Goal: Task Accomplishment & Management: Use online tool/utility

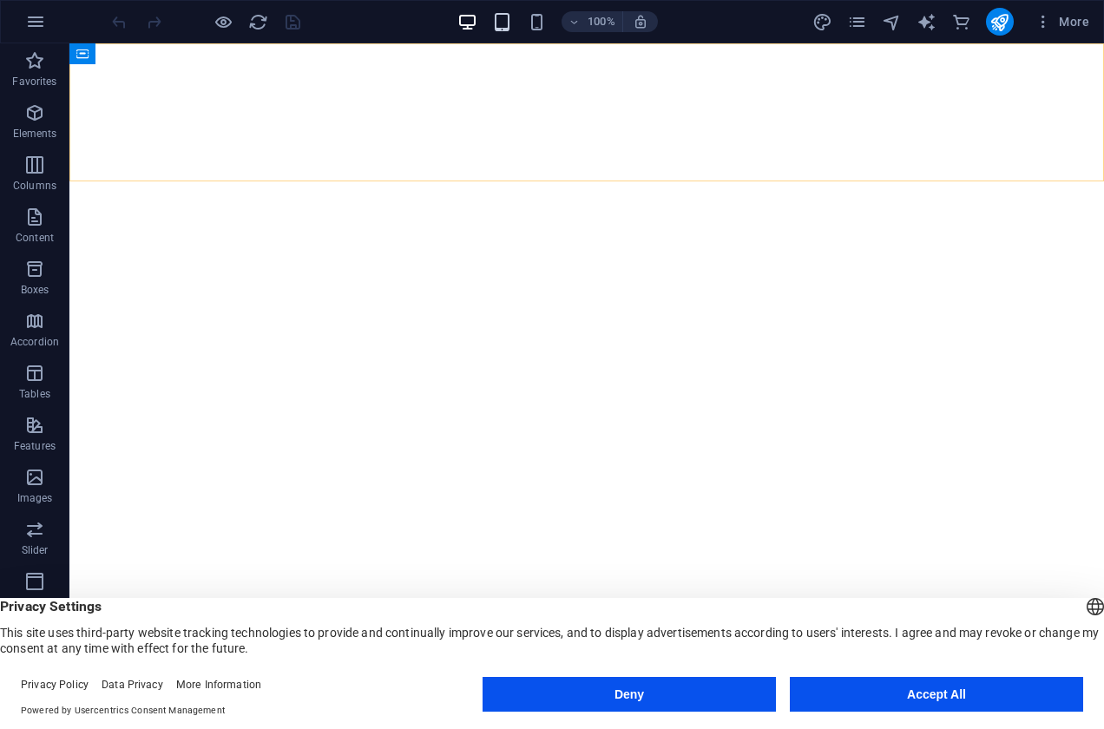
click at [505, 28] on icon "button" at bounding box center [502, 22] width 20 height 20
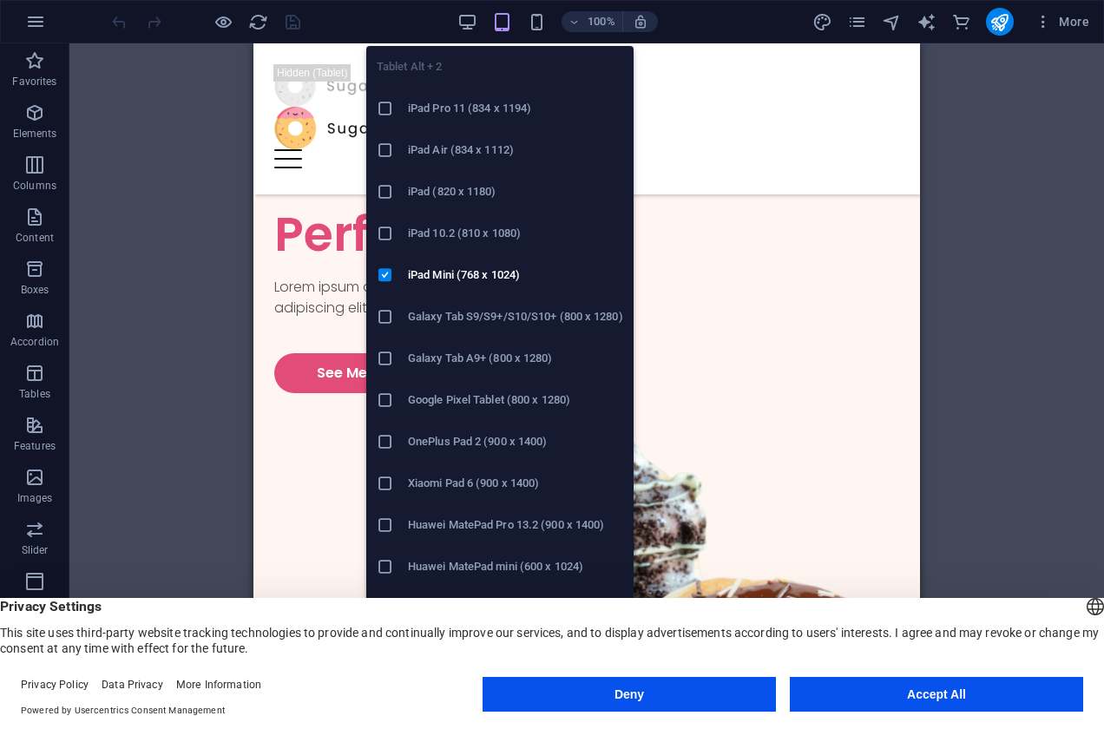
scroll to position [489, 0]
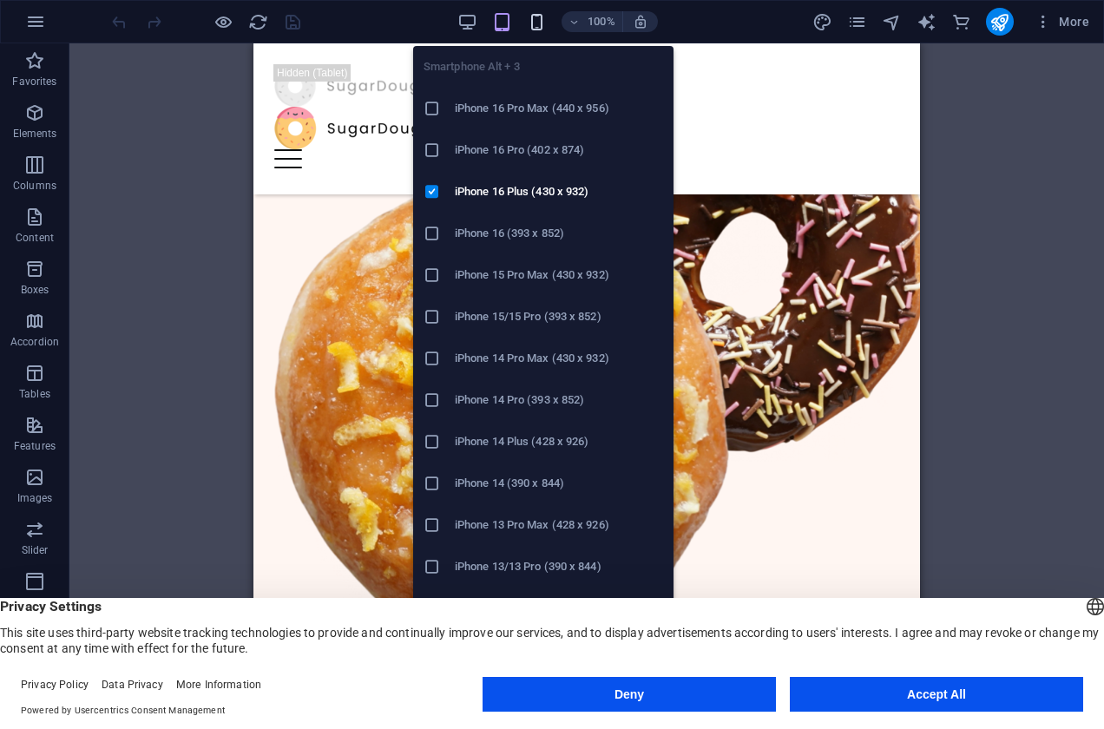
click at [538, 27] on icon "button" at bounding box center [537, 22] width 20 height 20
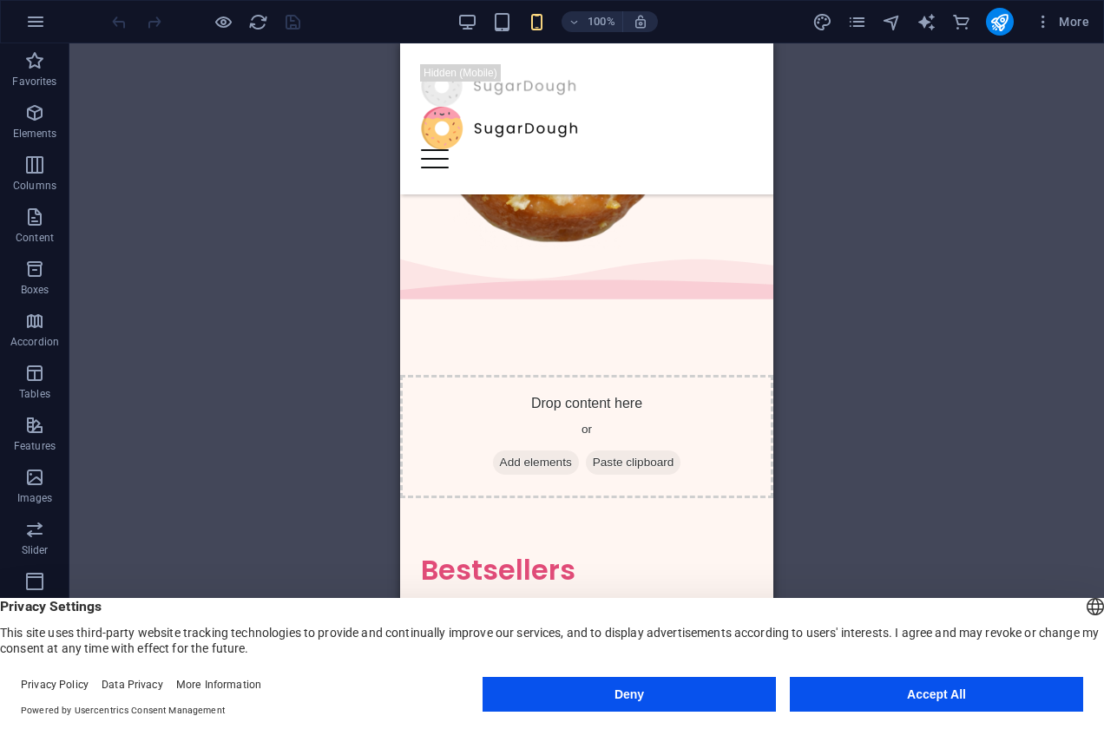
click at [231, 310] on div "Drag here to replace the existing content. Press “Ctrl” if you want to create a…" at bounding box center [586, 372] width 1035 height 658
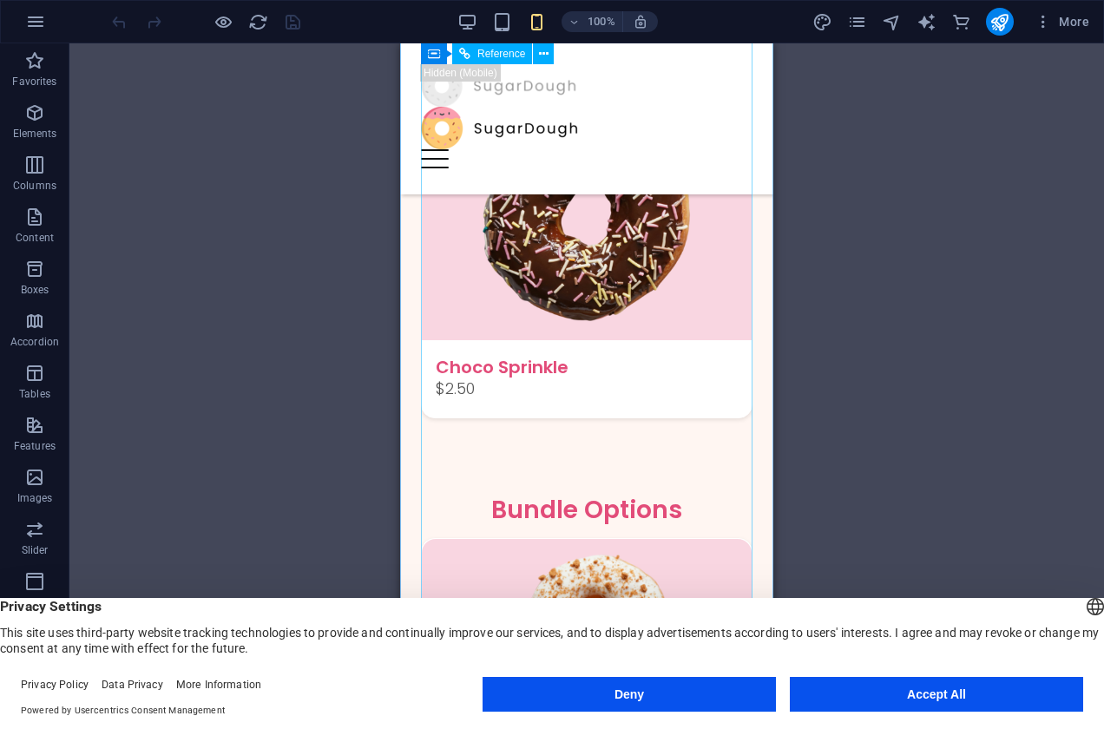
scroll to position [1641, 0]
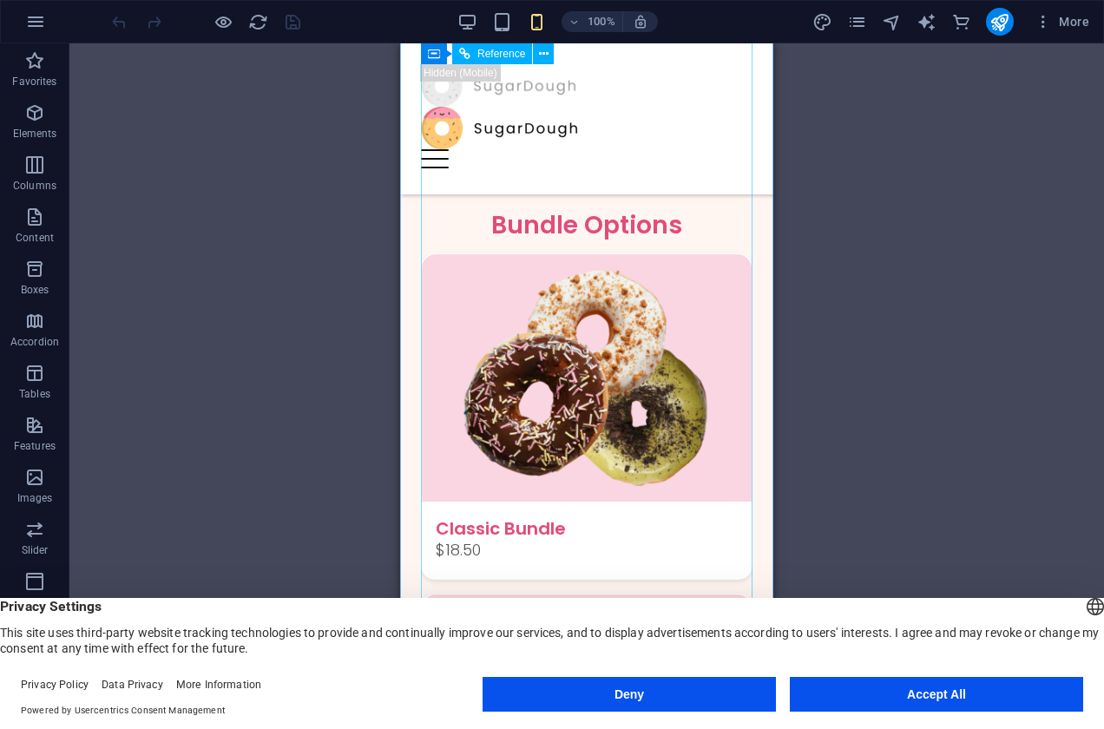
click at [538, 260] on div "Featured Products Sugary Donut Sugary Donut $3.50 Choco Sprinkle Choco Sprinkle…" at bounding box center [587, 533] width 332 height 2146
drag, startPoint x: 555, startPoint y: 272, endPoint x: 629, endPoint y: 306, distance: 81.2
click at [631, 307] on div "Featured Products Sugary Donut Sugary Donut $3.50 Choco Sprinkle Choco Sprinkle…" at bounding box center [587, 533] width 332 height 2146
click at [609, 277] on div "Featured Products Sugary Donut Sugary Donut $3.50 Choco Sprinkle Choco Sprinkle…" at bounding box center [587, 533] width 332 height 2146
drag, startPoint x: 609, startPoint y: 277, endPoint x: 575, endPoint y: 270, distance: 35.4
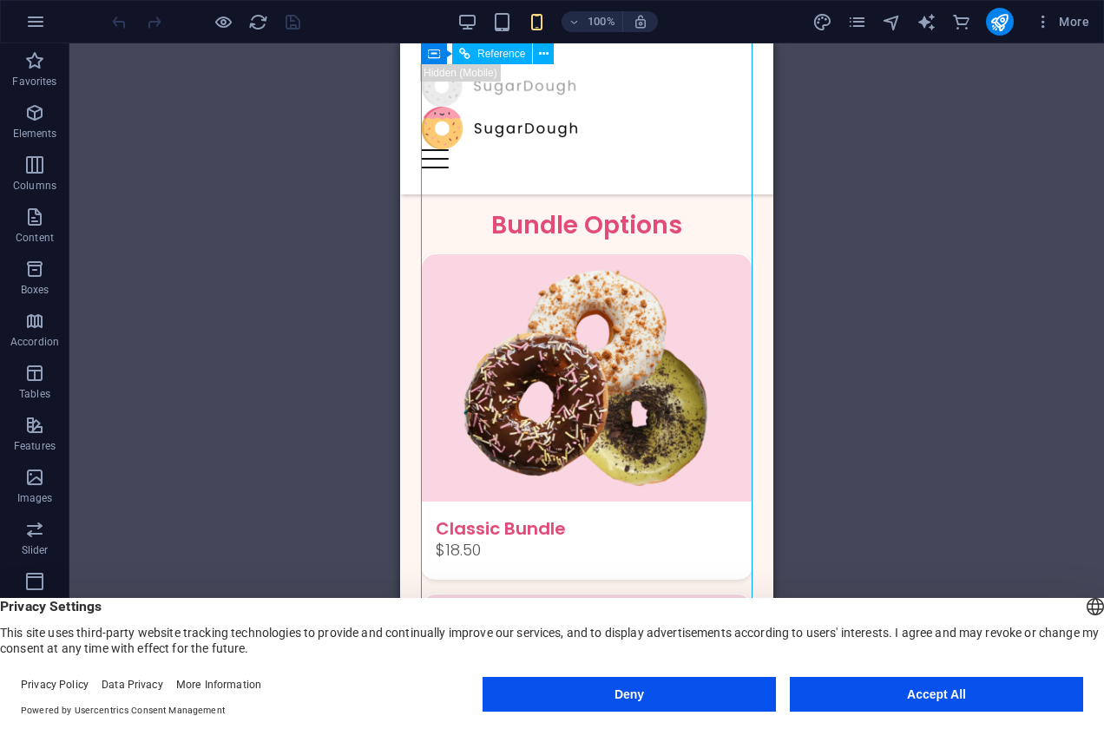
click at [575, 270] on div "Featured Products Sugary Donut Sugary Donut $3.50 Choco Sprinkle Choco Sprinkle…" at bounding box center [587, 533] width 332 height 2146
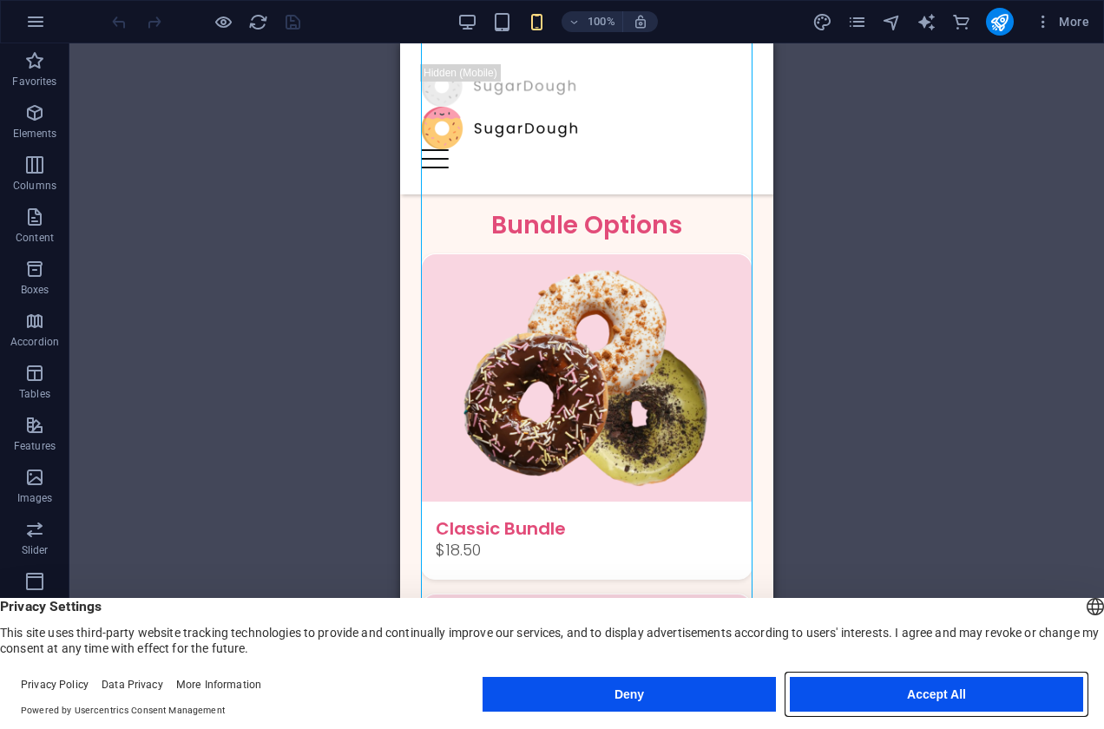
click at [914, 688] on button "Accept All" at bounding box center [936, 694] width 293 height 35
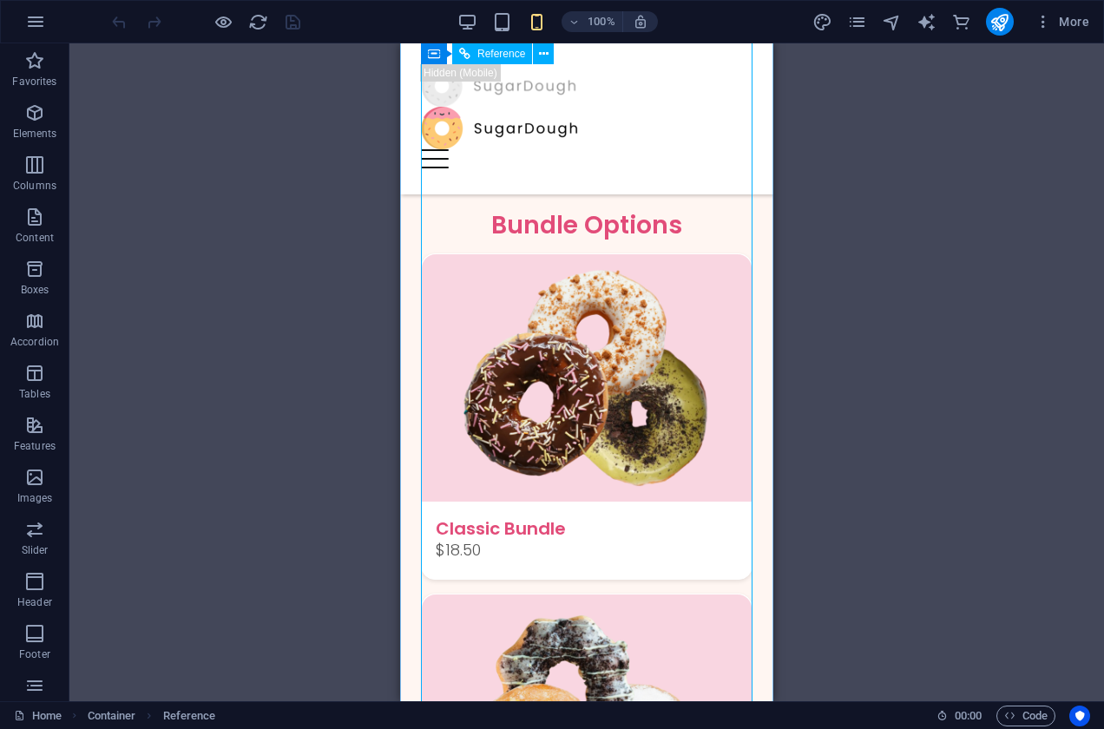
click at [512, 286] on div "Featured Products Sugary Donut Sugary Donut $3.50 Choco Sprinkle Choco Sprinkle…" at bounding box center [587, 533] width 332 height 2146
click at [538, 85] on div at bounding box center [587, 85] width 332 height 43
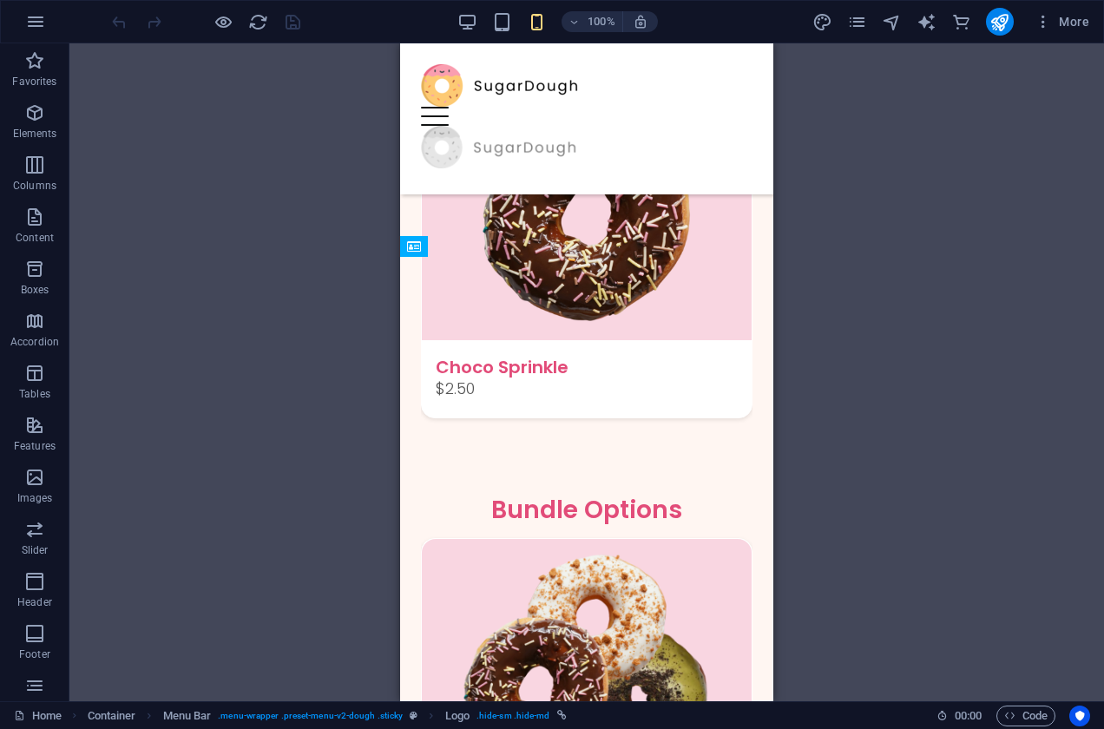
drag, startPoint x: 533, startPoint y: 92, endPoint x: 536, endPoint y: 115, distance: 22.8
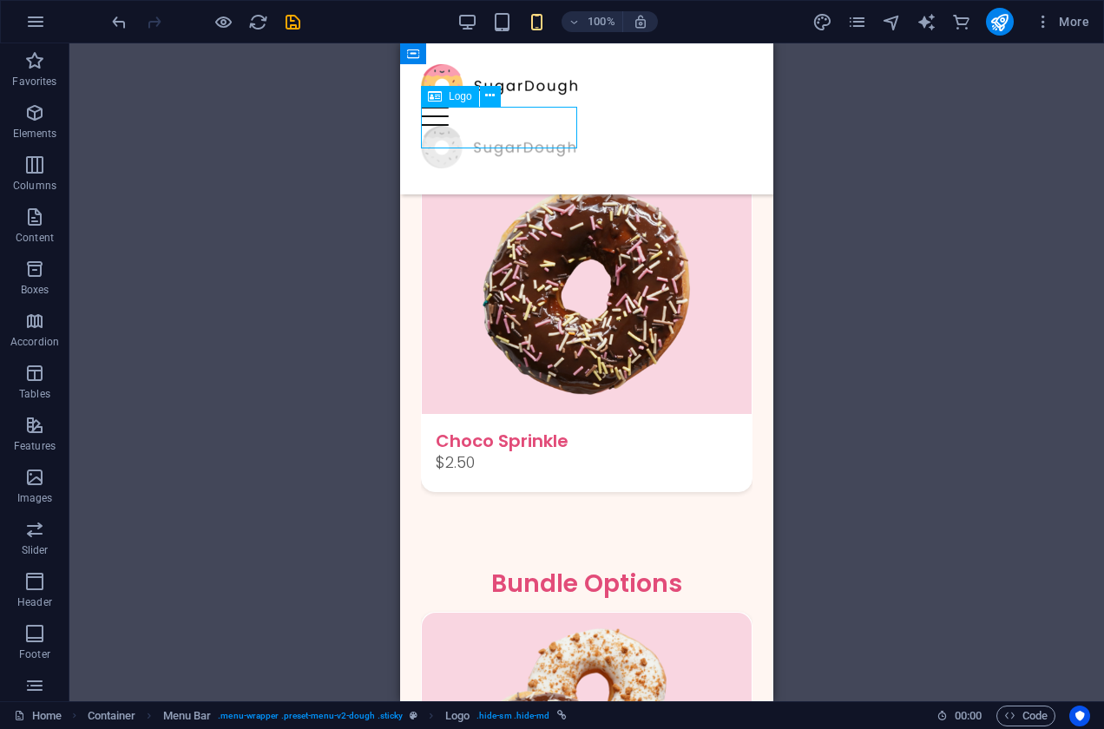
drag, startPoint x: 528, startPoint y: 123, endPoint x: 574, endPoint y: 123, distance: 46.0
click at [574, 126] on div at bounding box center [587, 147] width 332 height 43
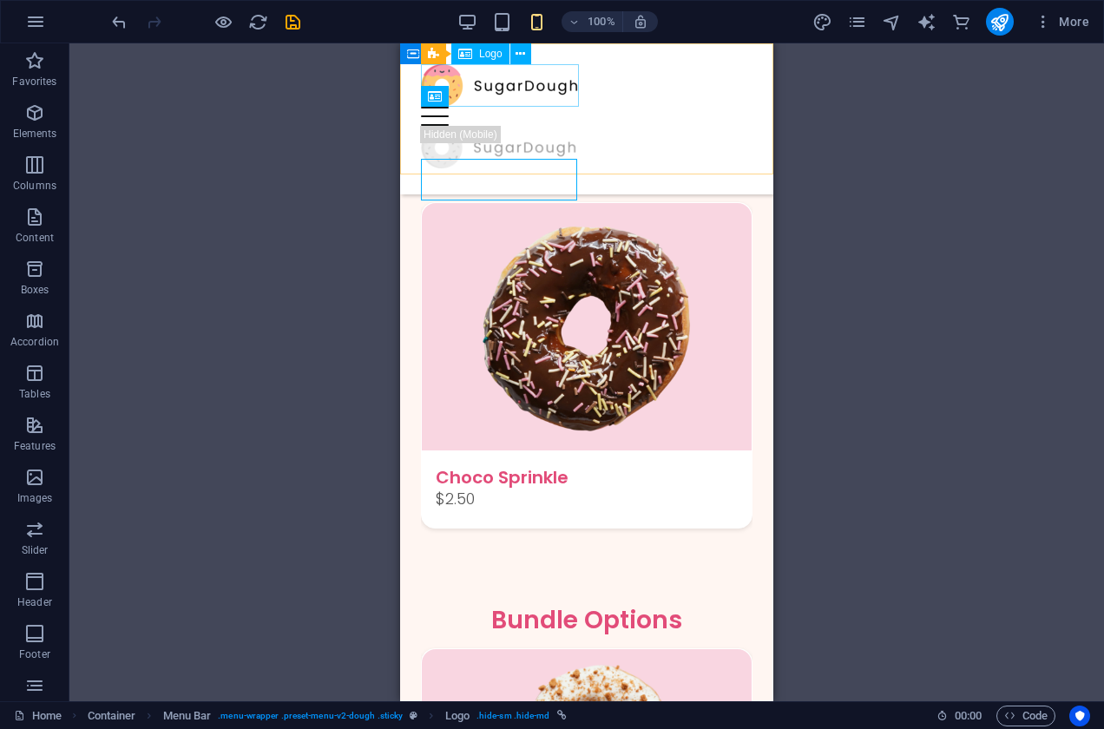
click at [536, 84] on div at bounding box center [587, 85] width 332 height 43
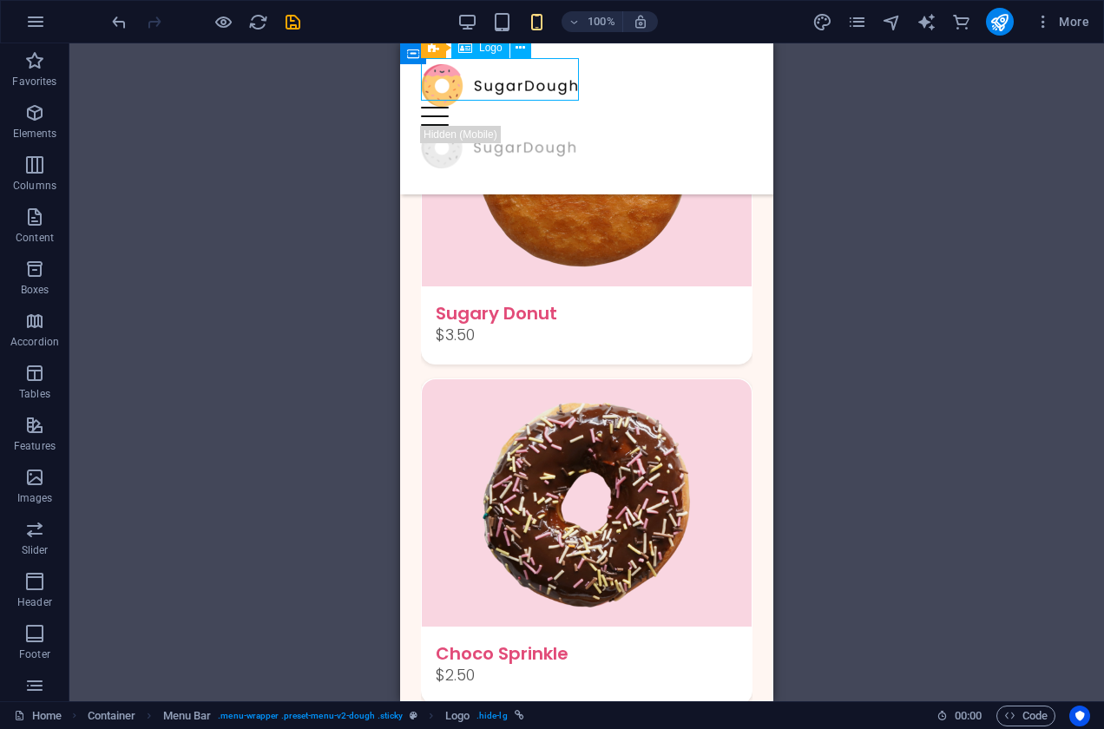
drag, startPoint x: 514, startPoint y: 81, endPoint x: 548, endPoint y: 102, distance: 40.2
click at [548, 102] on div at bounding box center [587, 85] width 332 height 43
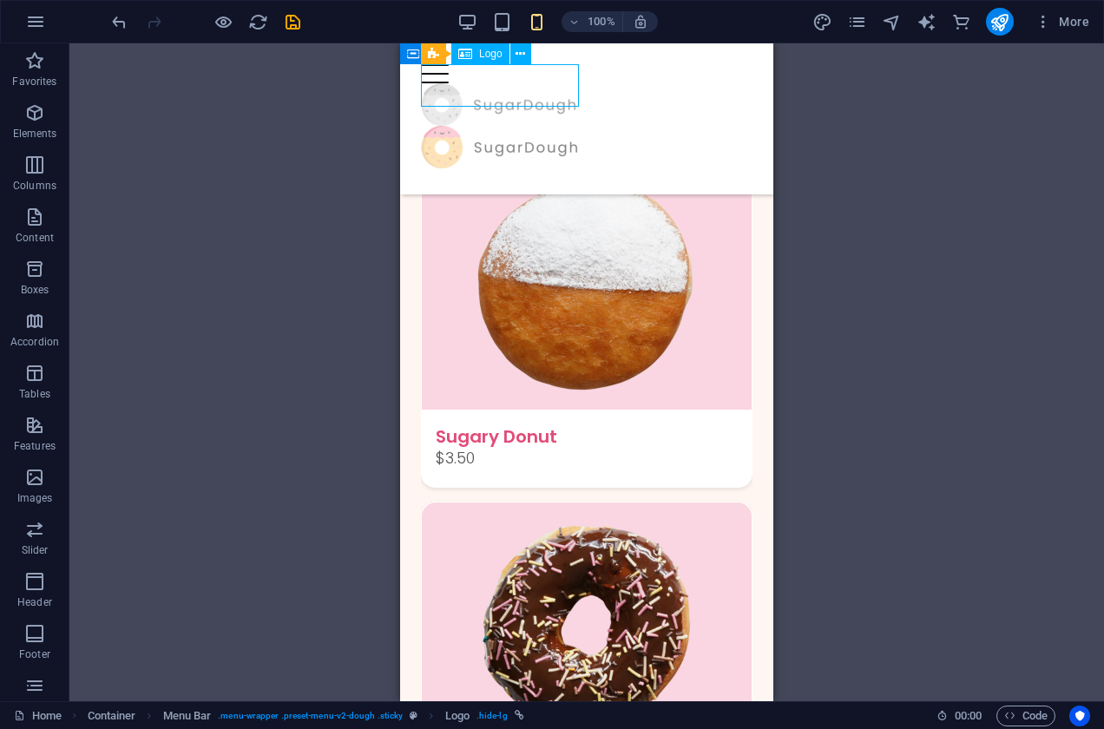
drag, startPoint x: 536, startPoint y: 89, endPoint x: 543, endPoint y: 107, distance: 19.8
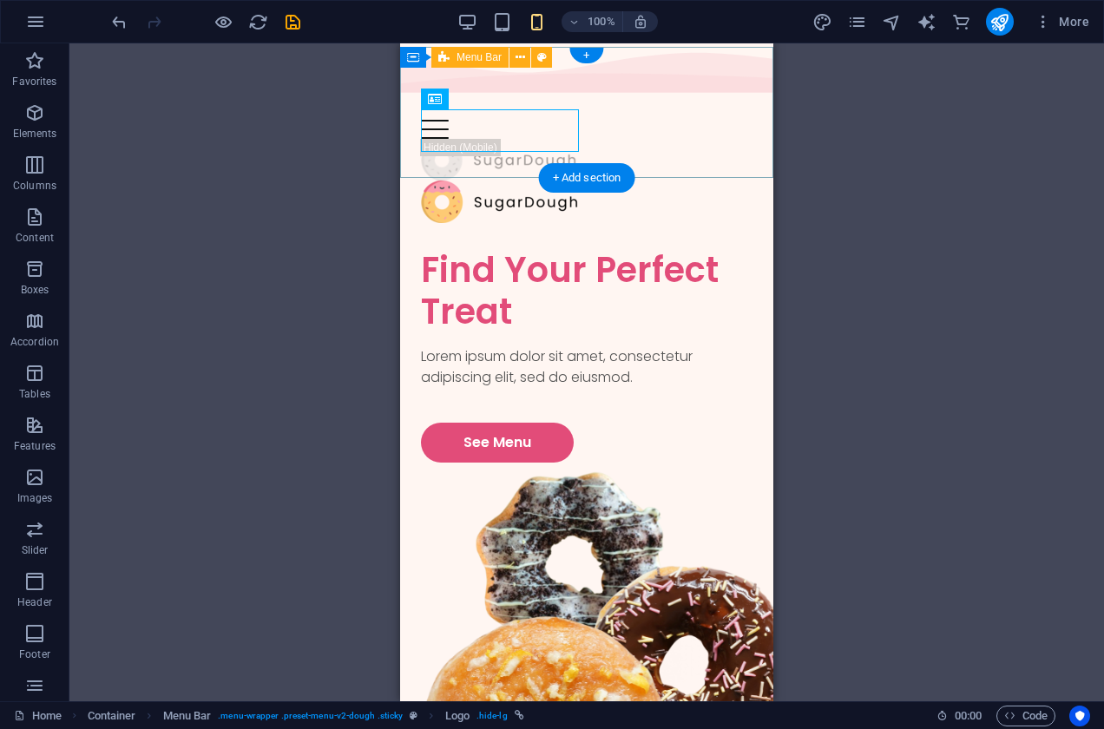
scroll to position [0, 0]
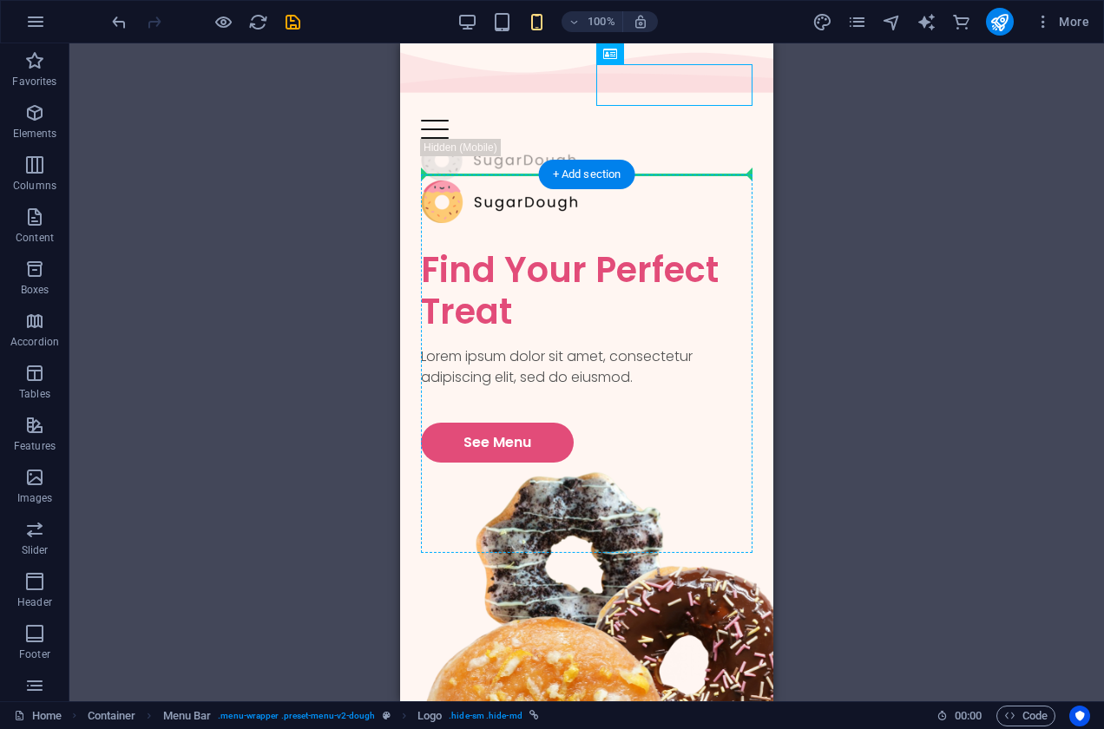
drag, startPoint x: 668, startPoint y: 92, endPoint x: 674, endPoint y: 312, distance: 219.7
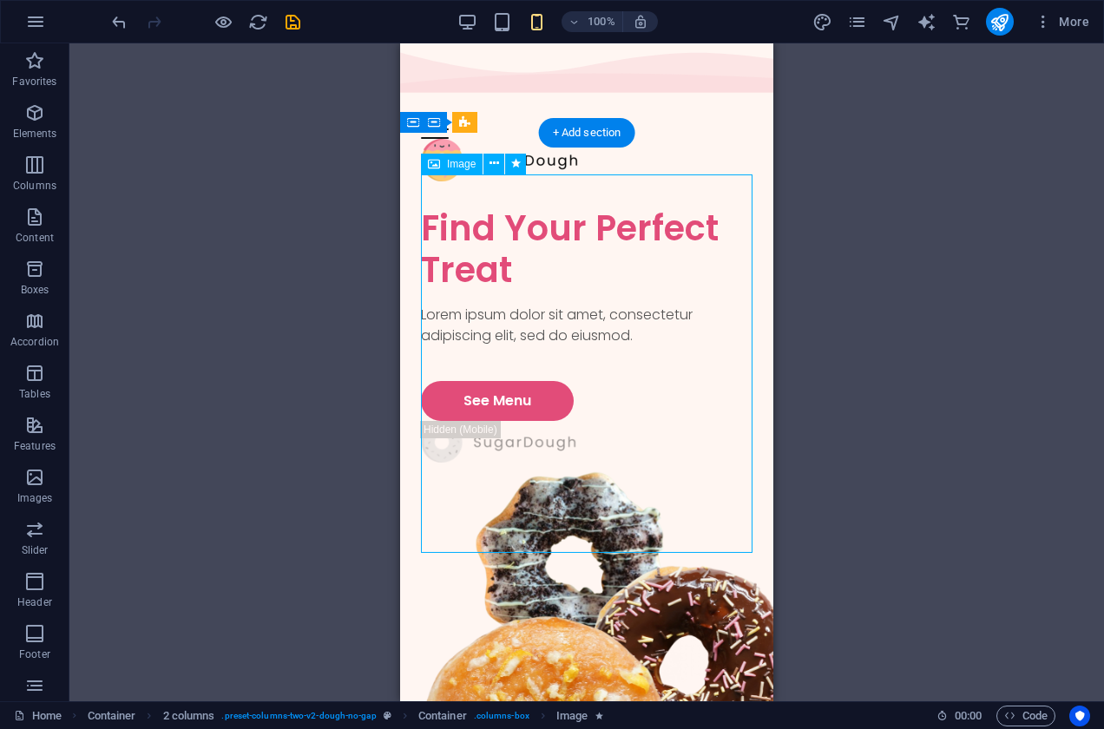
drag, startPoint x: 562, startPoint y: 296, endPoint x: 582, endPoint y: 401, distance: 106.9
click at [583, 463] on figure at bounding box center [587, 676] width 332 height 426
click at [560, 463] on figure at bounding box center [587, 676] width 332 height 426
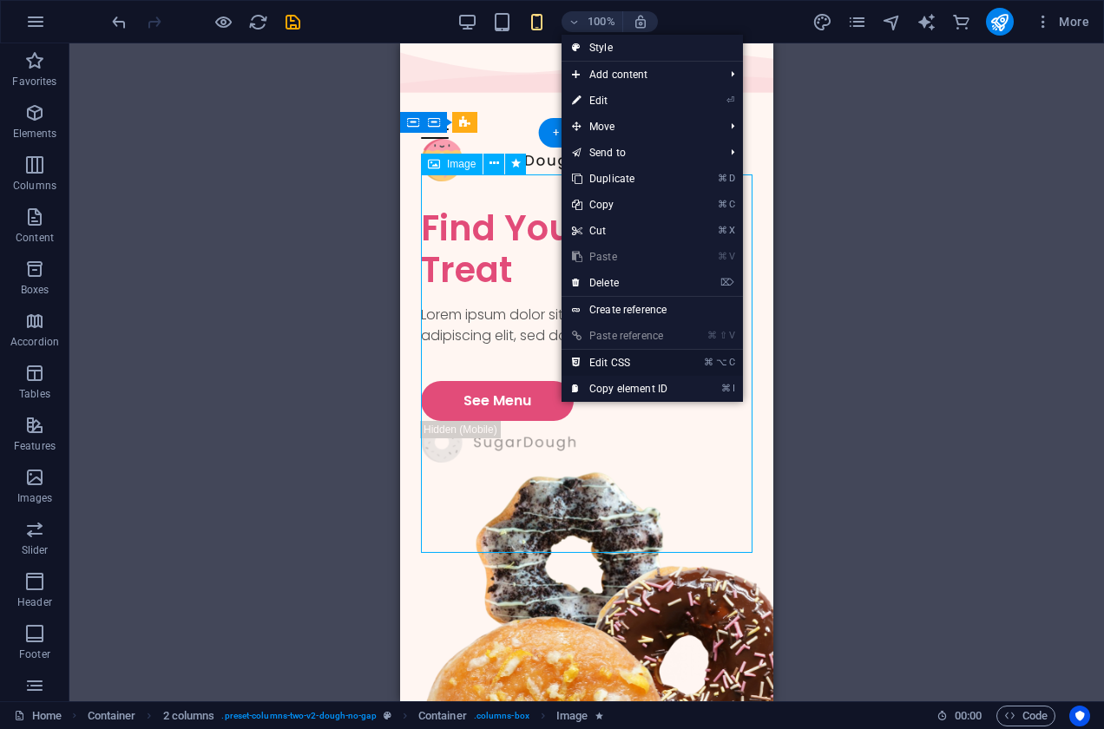
click at [597, 362] on link "⌘ ⌥ C Edit CSS" at bounding box center [620, 363] width 116 height 26
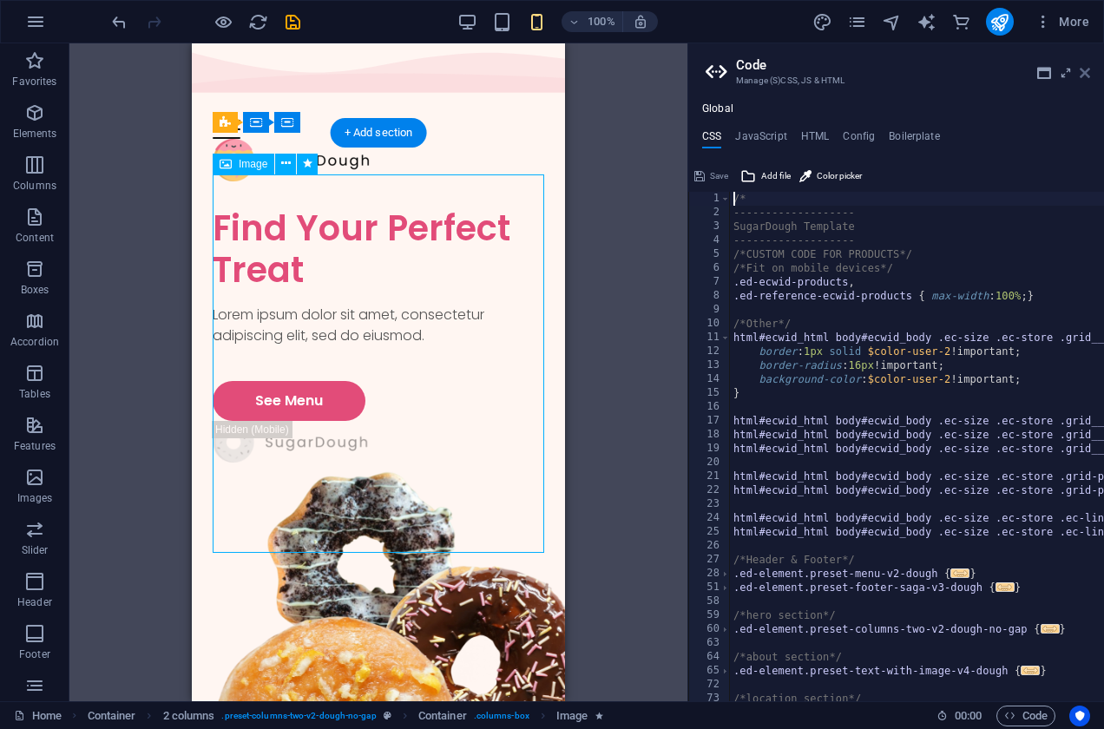
click at [1081, 76] on icon at bounding box center [1085, 73] width 10 height 14
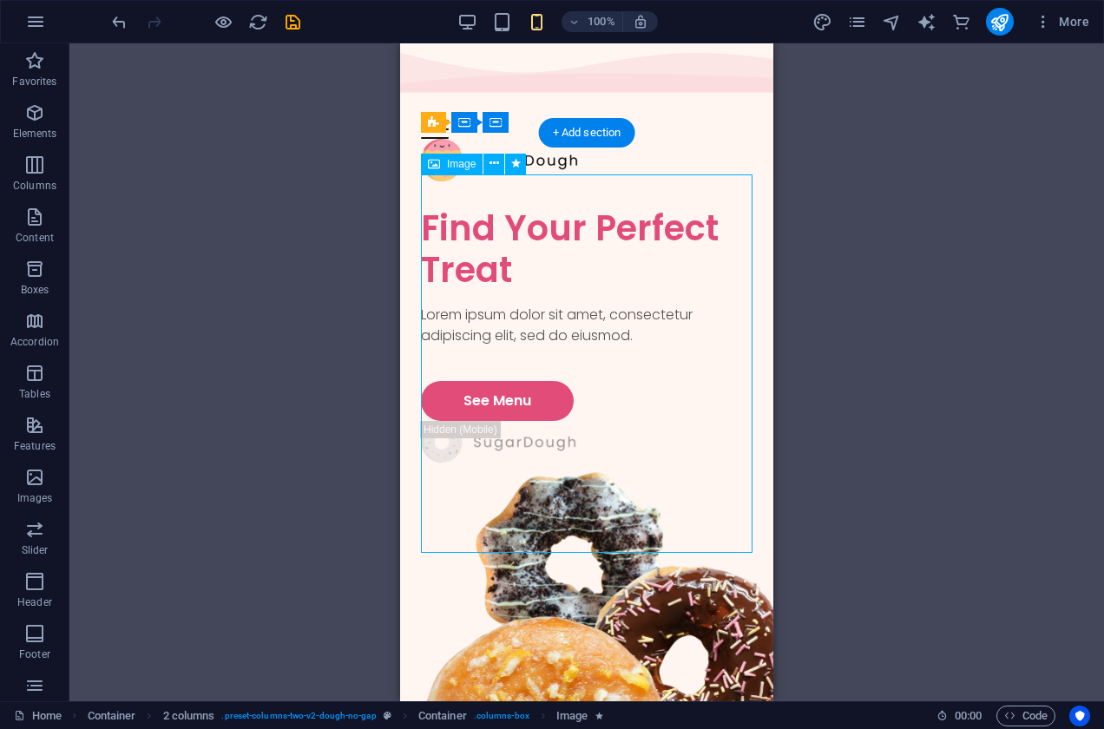
click at [509, 463] on figure at bounding box center [587, 676] width 332 height 426
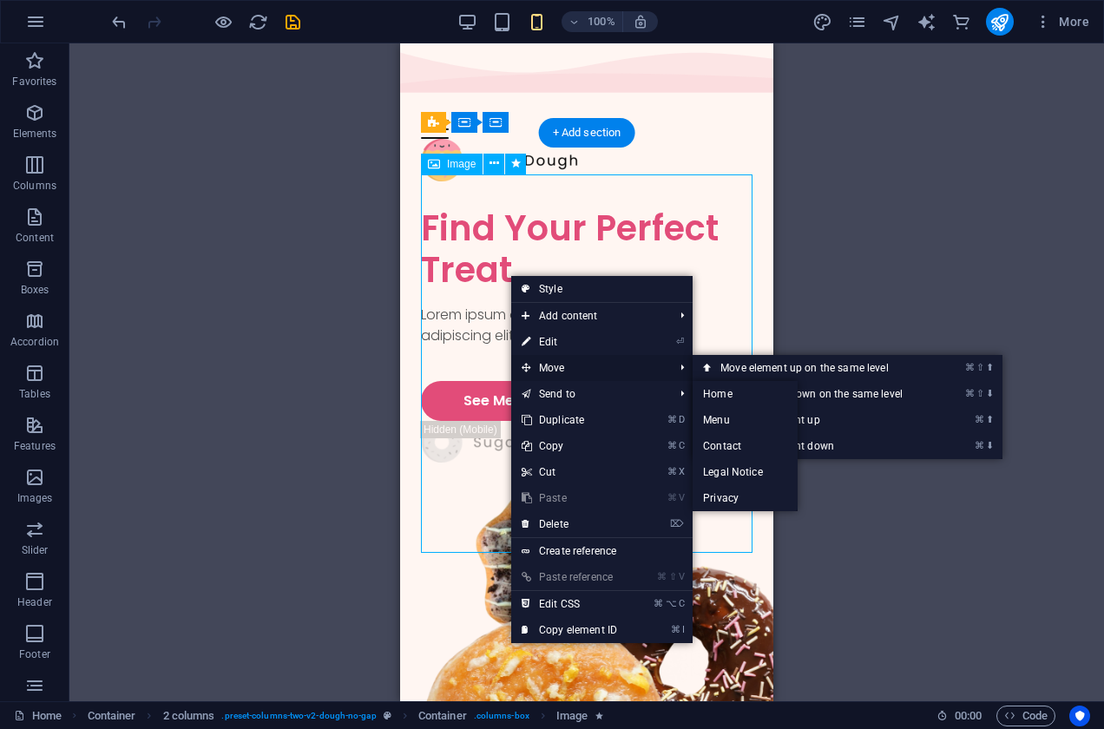
click at [562, 366] on span "Move" at bounding box center [588, 368] width 155 height 26
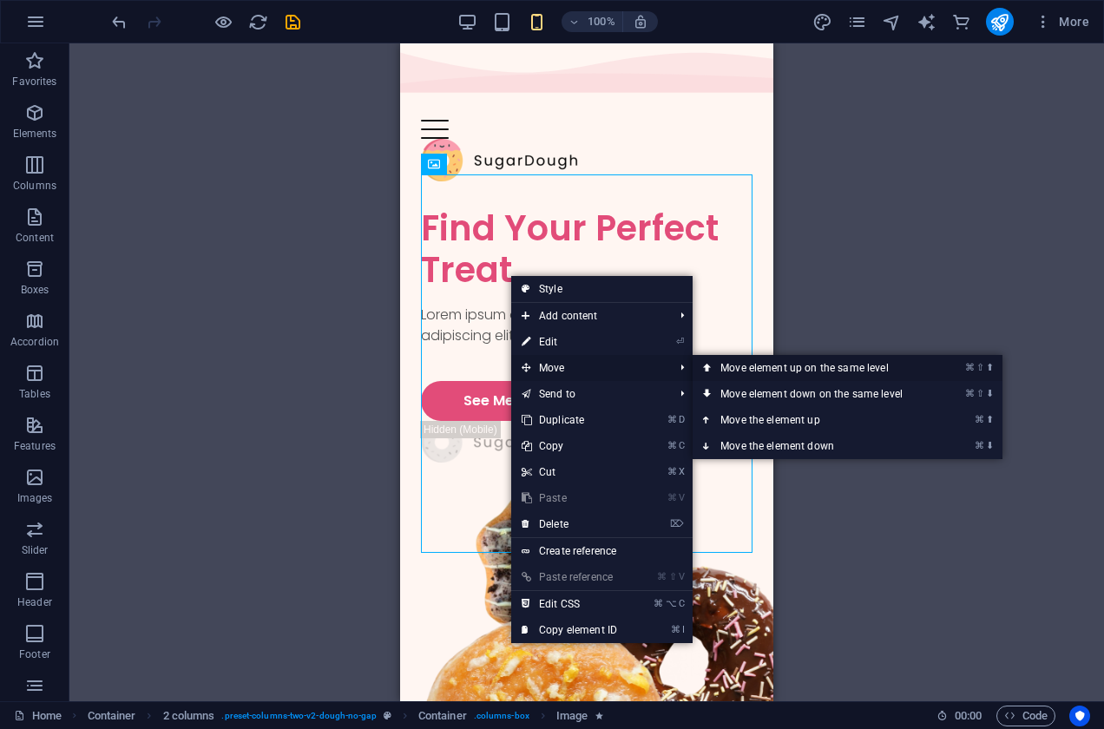
click at [790, 372] on link "⌘ ⇧ ⬆ Move element up on the same level" at bounding box center [815, 368] width 245 height 26
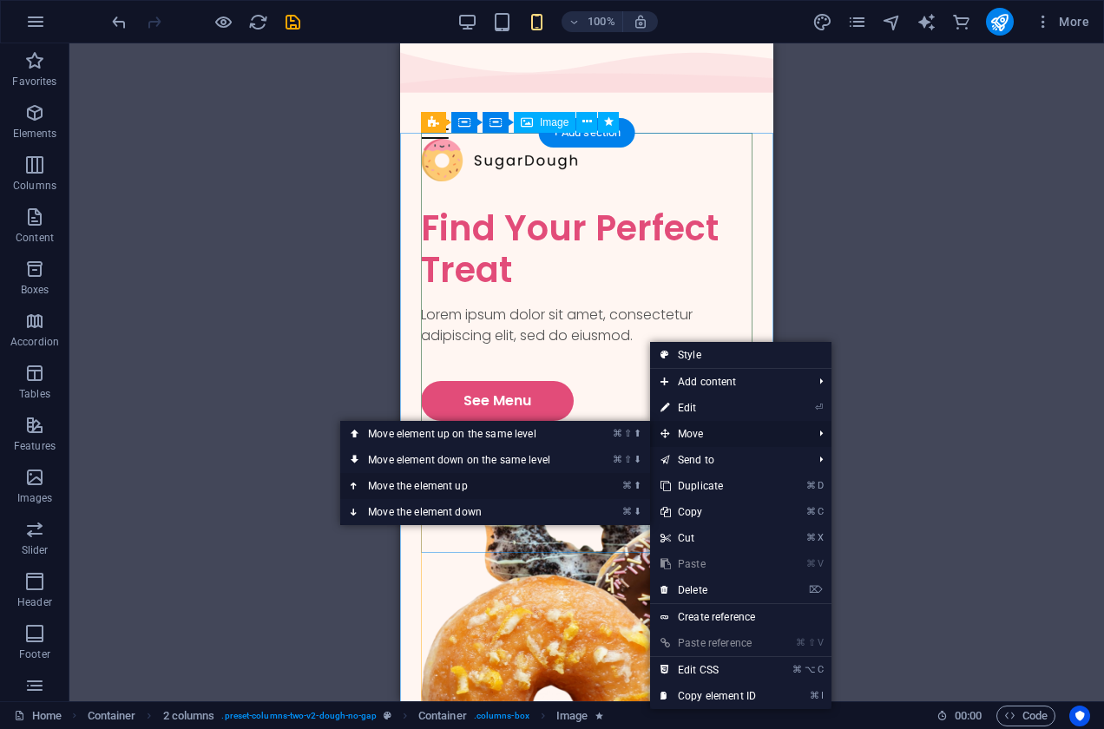
click at [491, 489] on link "⌘ ⬆ Move the element up" at bounding box center [462, 486] width 245 height 26
